Goal: Contribute content

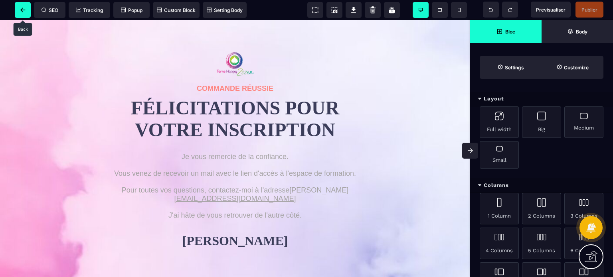
click at [23, 7] on span at bounding box center [23, 10] width 16 height 16
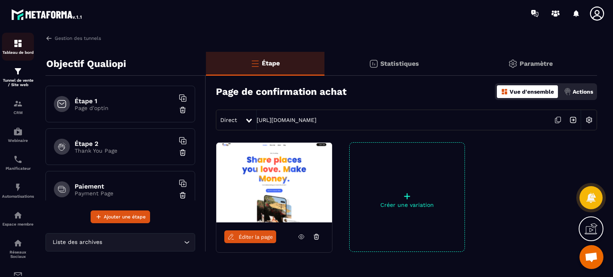
click at [23, 55] on link "Tableau de bord" at bounding box center [18, 47] width 32 height 28
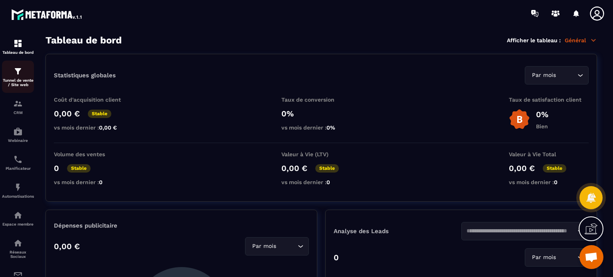
click at [29, 78] on div "Tunnel de vente / Site web" at bounding box center [18, 77] width 32 height 20
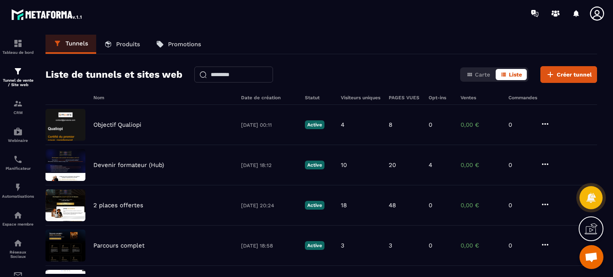
click at [139, 49] on link "Produits" at bounding box center [122, 44] width 52 height 19
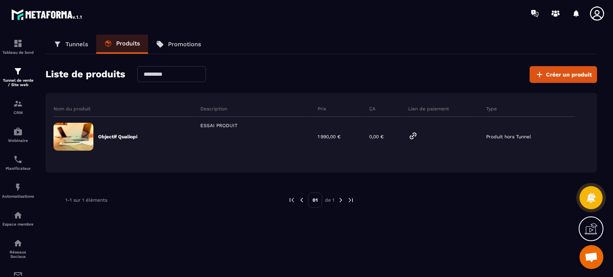
click at [61, 50] on link "Tunnels" at bounding box center [70, 44] width 51 height 19
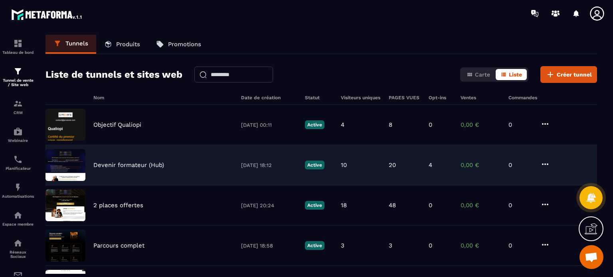
click at [113, 165] on p "Devenir formateur (Hub)" at bounding box center [128, 165] width 71 height 7
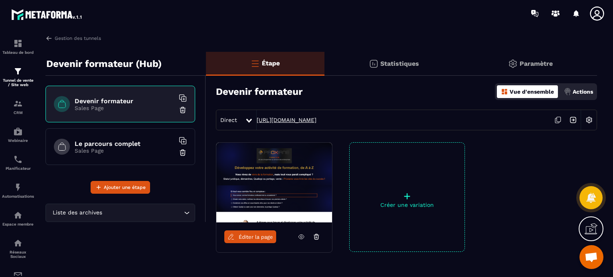
click at [289, 121] on link "[URL][DOMAIN_NAME]" at bounding box center [286, 120] width 60 height 6
click at [74, 33] on div "Tableau de bord Tunnel de vente / Site web CRM Webinaire Planificateur Automati…" at bounding box center [68, 151] width 136 height 249
click at [77, 38] on link "Gestion des tunnels" at bounding box center [72, 38] width 55 height 7
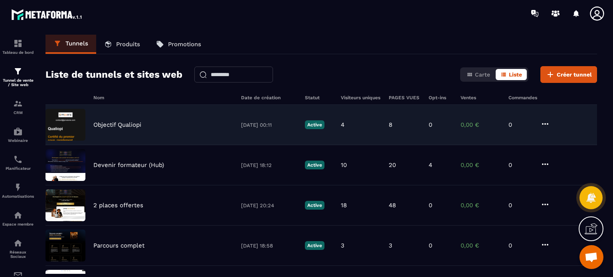
click at [109, 124] on p "Objectif Qualiopi" at bounding box center [117, 124] width 48 height 7
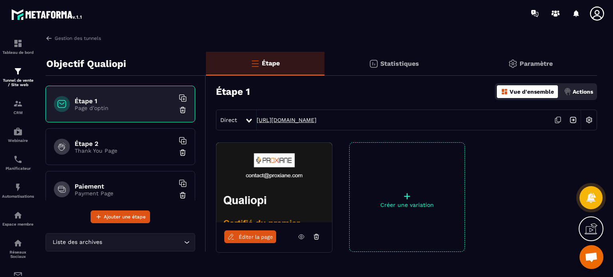
click at [281, 123] on link "[URL][DOMAIN_NAME]" at bounding box center [286, 120] width 60 height 6
click at [16, 187] on img at bounding box center [18, 188] width 10 height 10
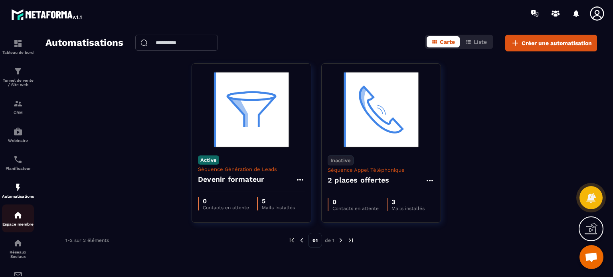
click at [16, 220] on img at bounding box center [18, 216] width 10 height 10
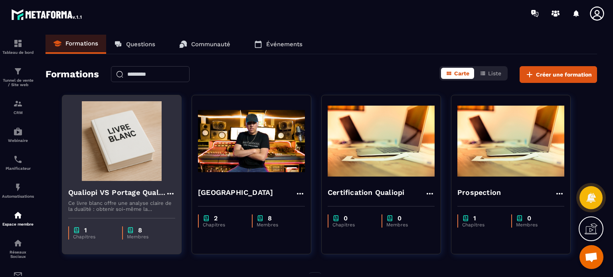
click at [120, 203] on p "Ce livre blanc offre une analyse claire de la dualité : obtenir soi-même la cer…" at bounding box center [121, 206] width 107 height 12
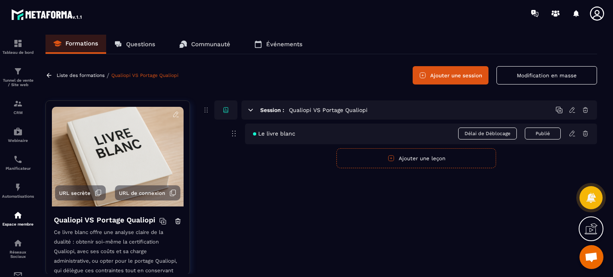
click at [569, 134] on icon at bounding box center [571, 133] width 7 height 7
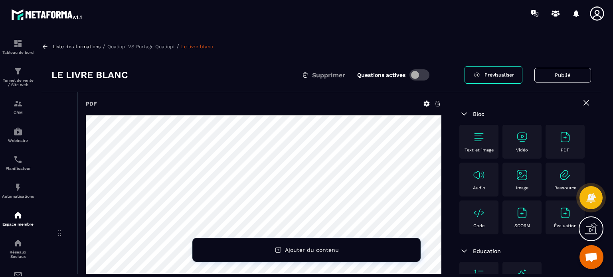
click at [304, 102] on div "PDF" at bounding box center [263, 103] width 355 height 7
click at [120, 46] on p "Qualiopi VS Portage Qualiopi" at bounding box center [140, 47] width 67 height 6
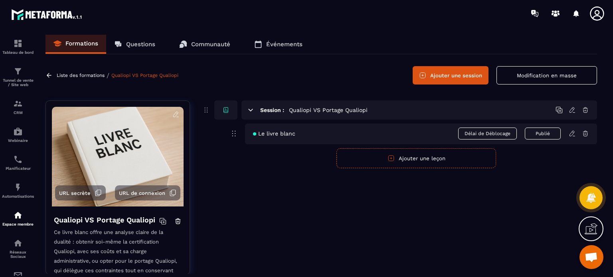
click at [75, 73] on p "Liste des formations" at bounding box center [81, 76] width 48 height 6
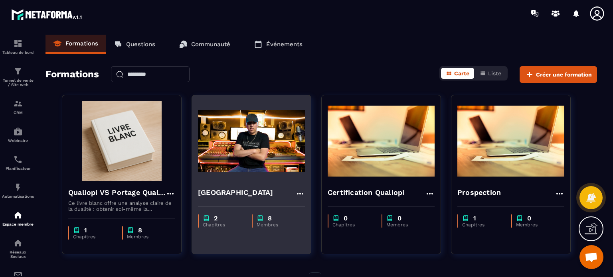
click at [246, 191] on h4 "[GEOGRAPHIC_DATA]" at bounding box center [235, 192] width 75 height 11
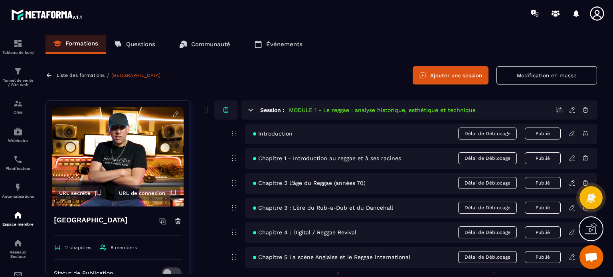
click at [571, 134] on icon at bounding box center [571, 133] width 7 height 7
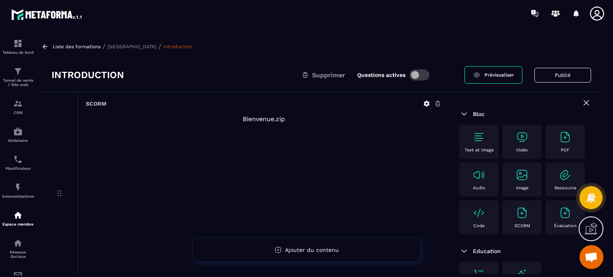
click at [45, 45] on icon at bounding box center [44, 46] width 7 height 7
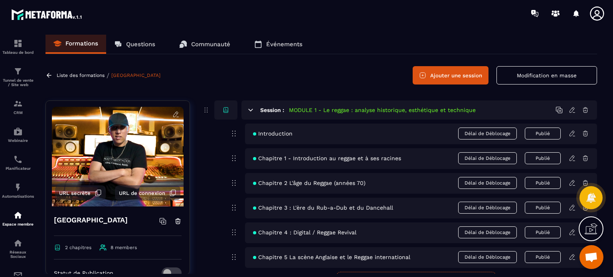
click at [571, 184] on icon at bounding box center [571, 182] width 7 height 7
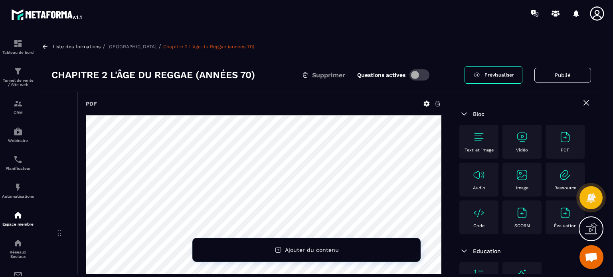
click at [272, 106] on div "PDF" at bounding box center [263, 103] width 355 height 7
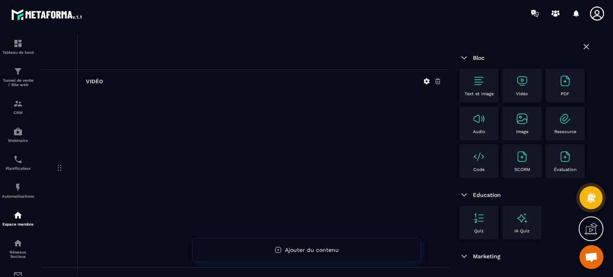
scroll to position [495, 0]
click at [424, 90] on icon at bounding box center [426, 90] width 7 height 7
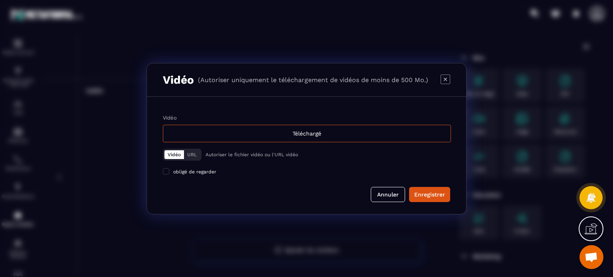
click at [447, 75] on icon "Modal window" at bounding box center [445, 79] width 10 height 10
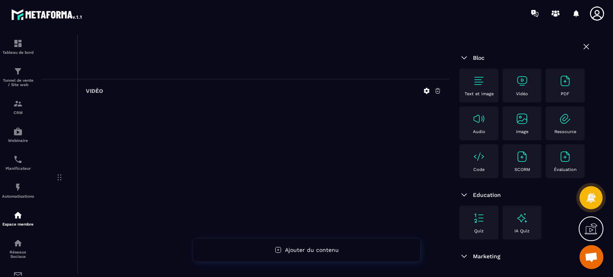
click at [520, 94] on p "Vidéo" at bounding box center [522, 93] width 12 height 5
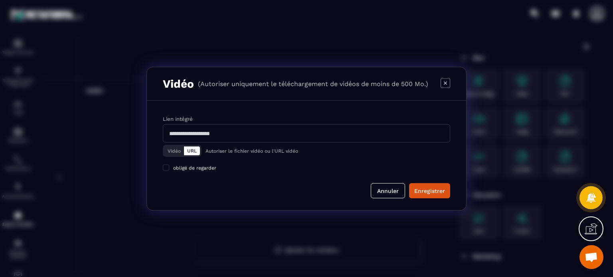
click at [286, 135] on input "Modal window" at bounding box center [306, 133] width 287 height 18
click at [448, 84] on div "Modal window" at bounding box center [445, 83] width 10 height 11
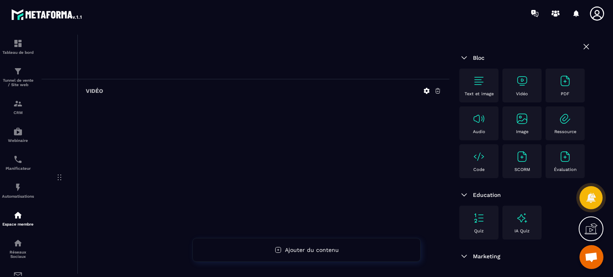
click at [299, 83] on div "Vidéo" at bounding box center [263, 177] width 372 height 197
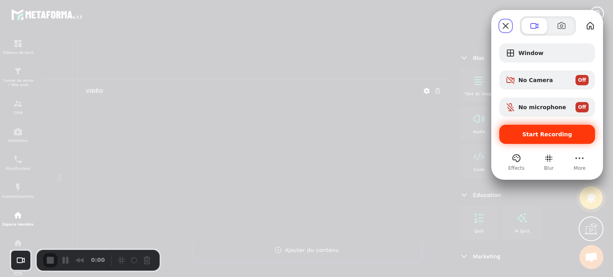
click at [524, 132] on span "Start Recording" at bounding box center [546, 134] width 83 height 6
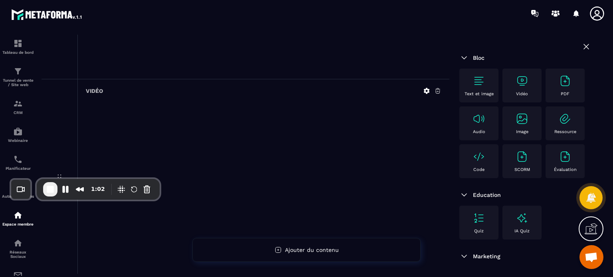
click at [479, 163] on img at bounding box center [478, 156] width 13 height 13
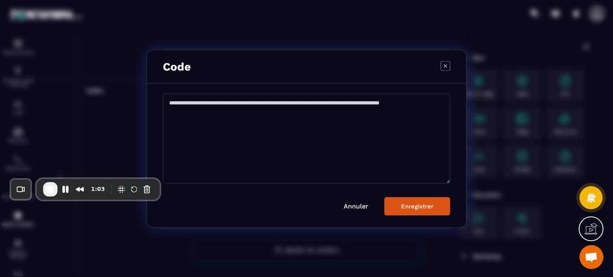
click at [281, 137] on textarea "Modal window" at bounding box center [306, 138] width 287 height 90
paste textarea "**********"
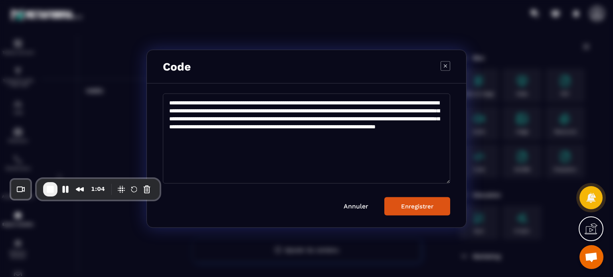
type textarea "**********"
click at [397, 205] on button "Enregistrer" at bounding box center [417, 206] width 66 height 18
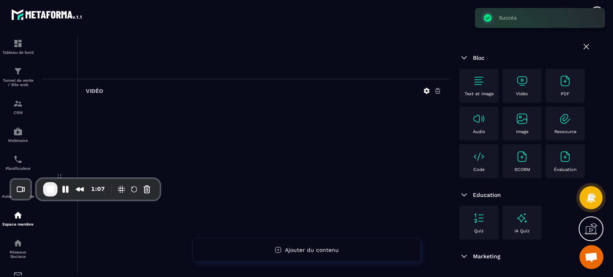
click at [425, 201] on div at bounding box center [263, 185] width 355 height 166
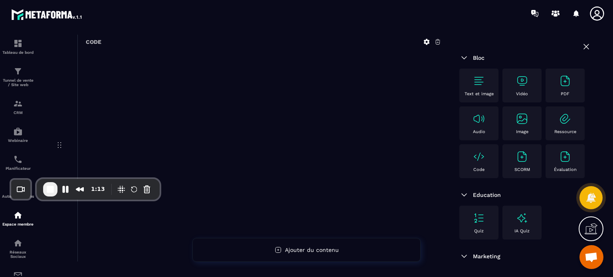
scroll to position [1164, 0]
click at [65, 192] on button "Pause Recording" at bounding box center [65, 189] width 13 height 13
click at [65, 192] on span "Play Recording" at bounding box center [66, 190] width 10 height 10
click at [49, 191] on span "End Recording" at bounding box center [50, 190] width 10 height 10
